Goal: Task Accomplishment & Management: Manage account settings

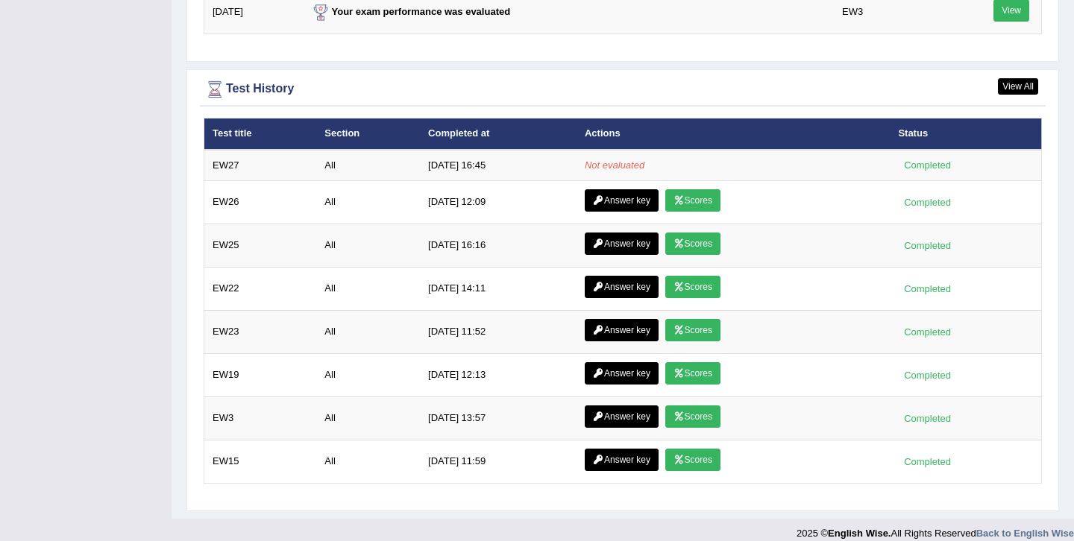
scroll to position [2013, 0]
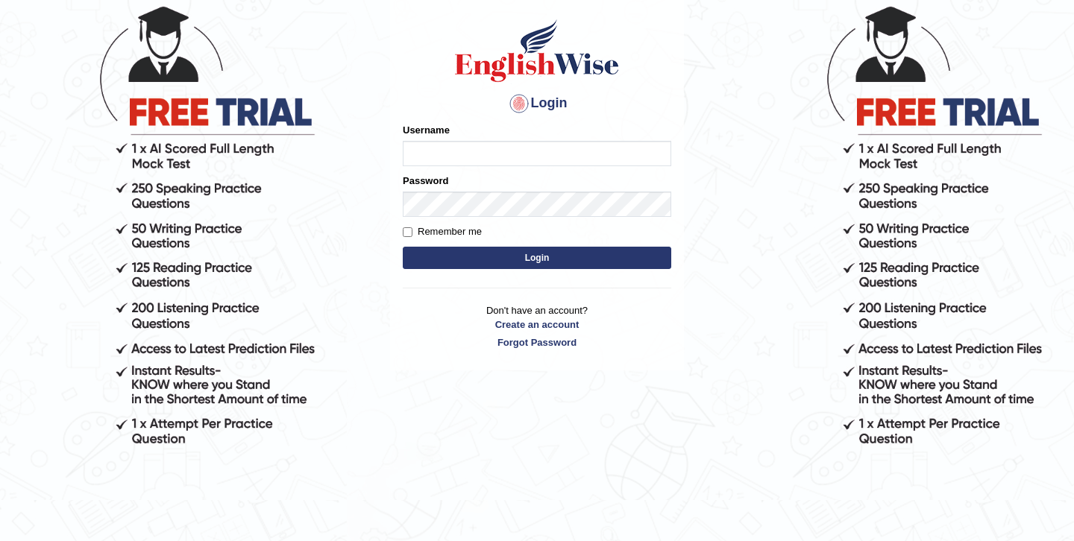
scroll to position [134, 0]
